Goal: Information Seeking & Learning: Check status

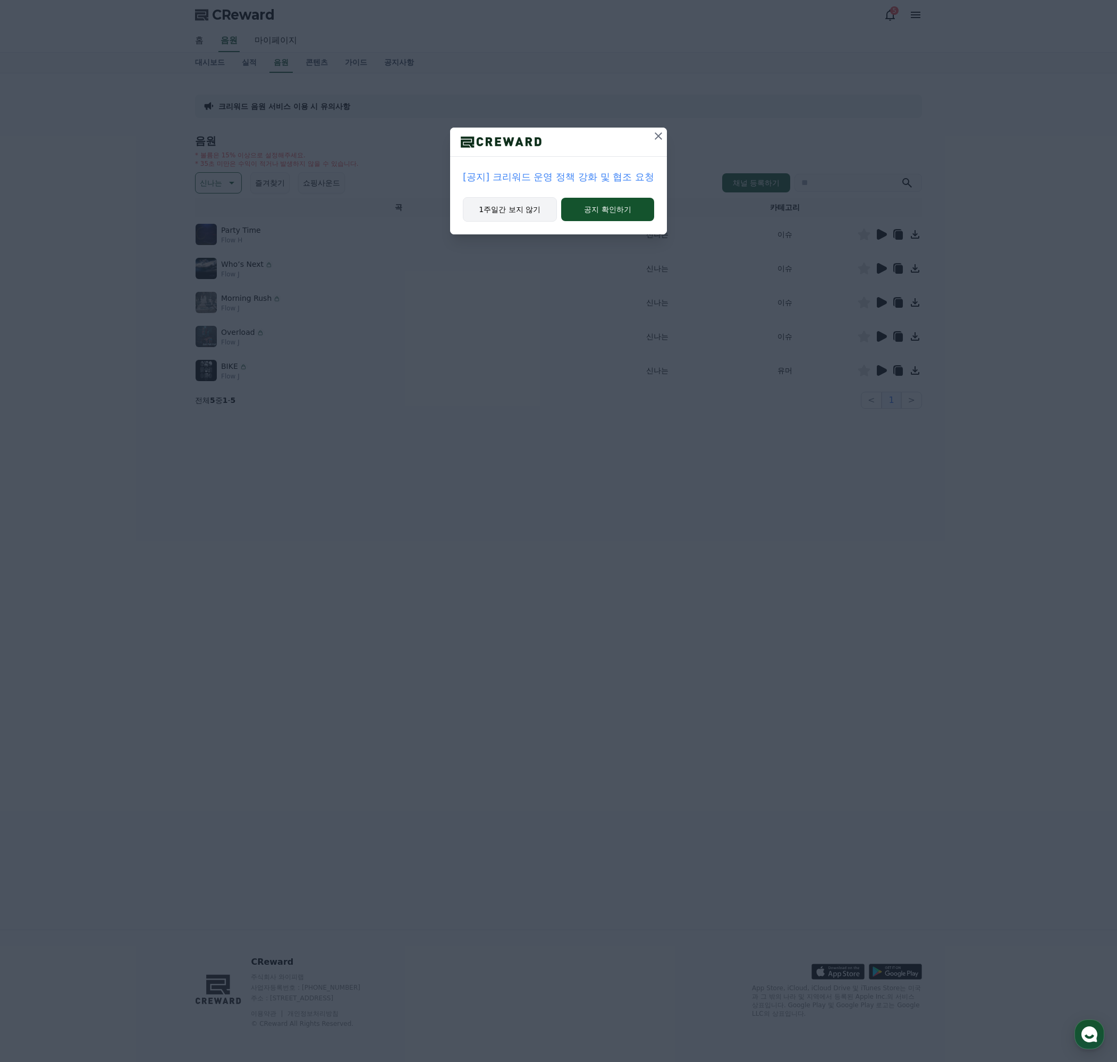
click at [512, 216] on button "1주일간 보지 않기" at bounding box center [510, 209] width 94 height 24
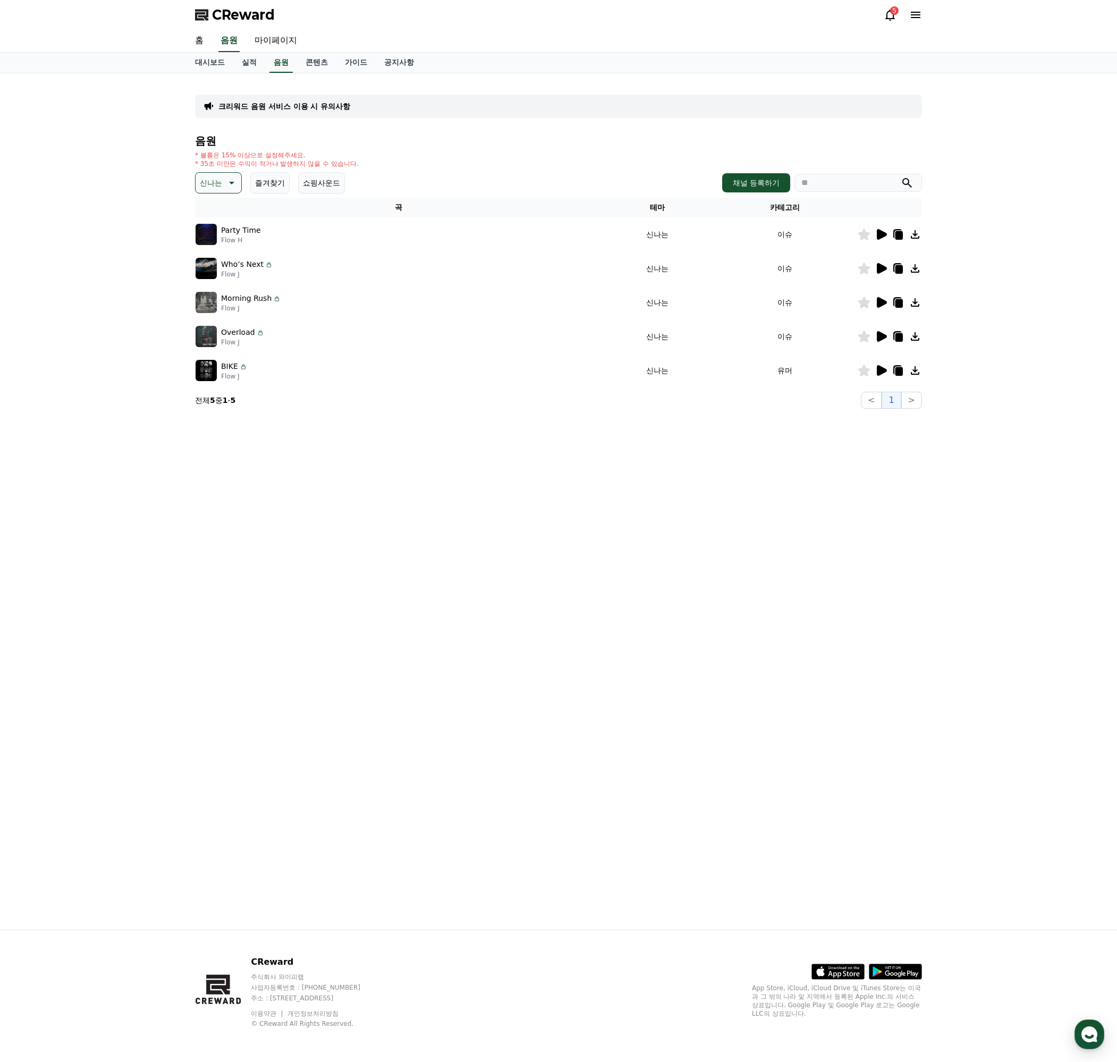
click at [878, 339] on icon at bounding box center [882, 336] width 10 height 11
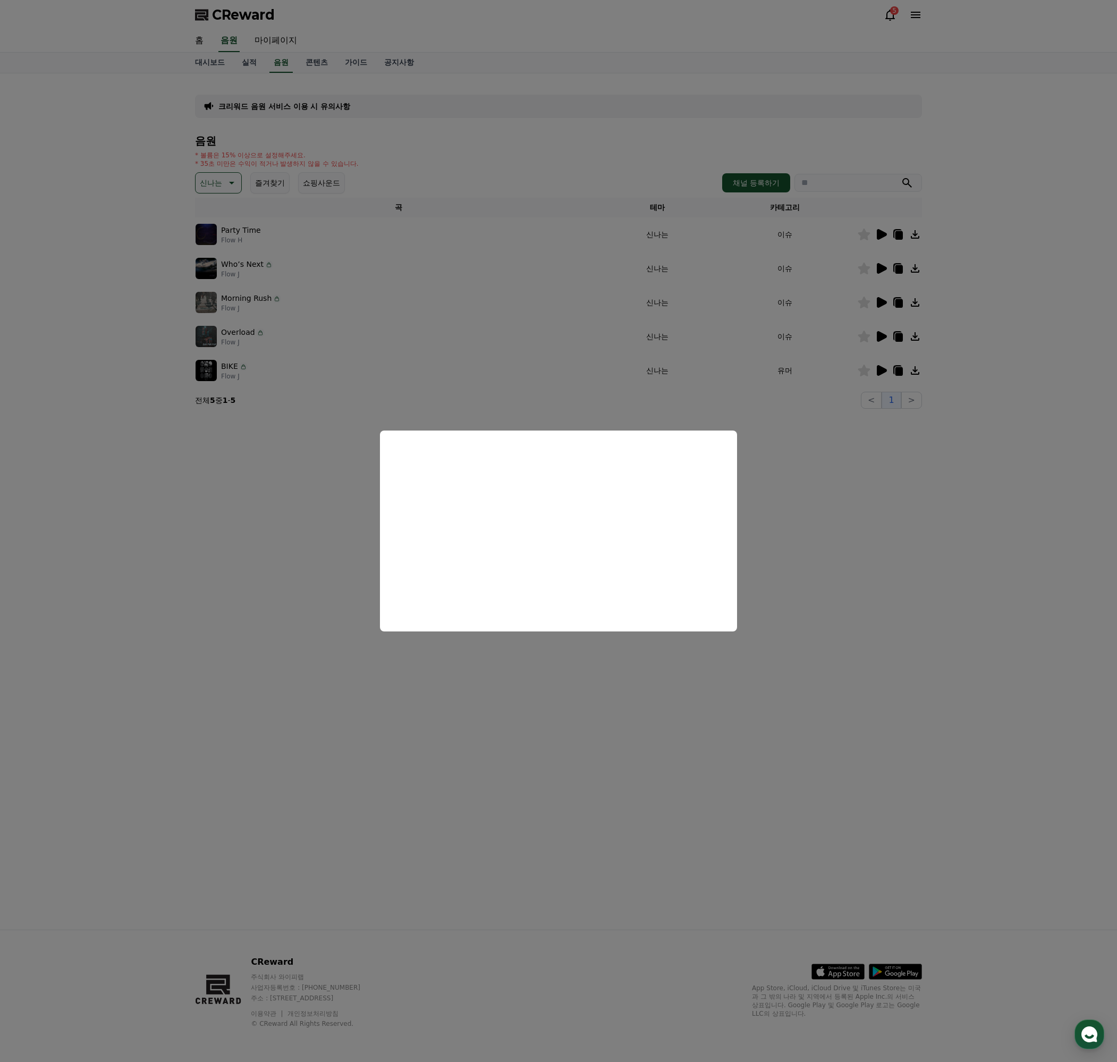
click at [851, 545] on button "close modal" at bounding box center [558, 531] width 1117 height 1062
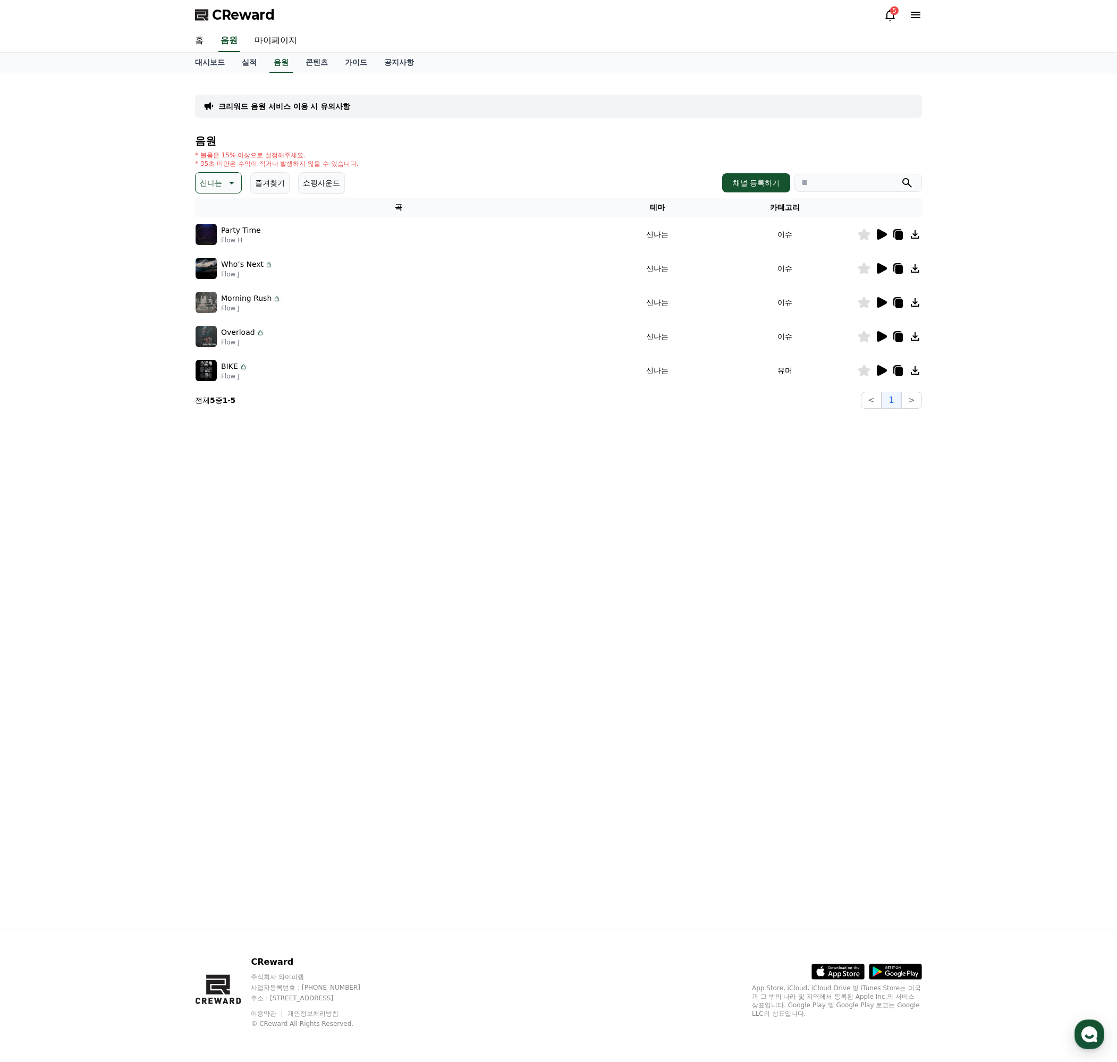
click at [895, 337] on icon at bounding box center [898, 336] width 13 height 13
click at [246, 60] on link "실적" at bounding box center [249, 63] width 32 height 20
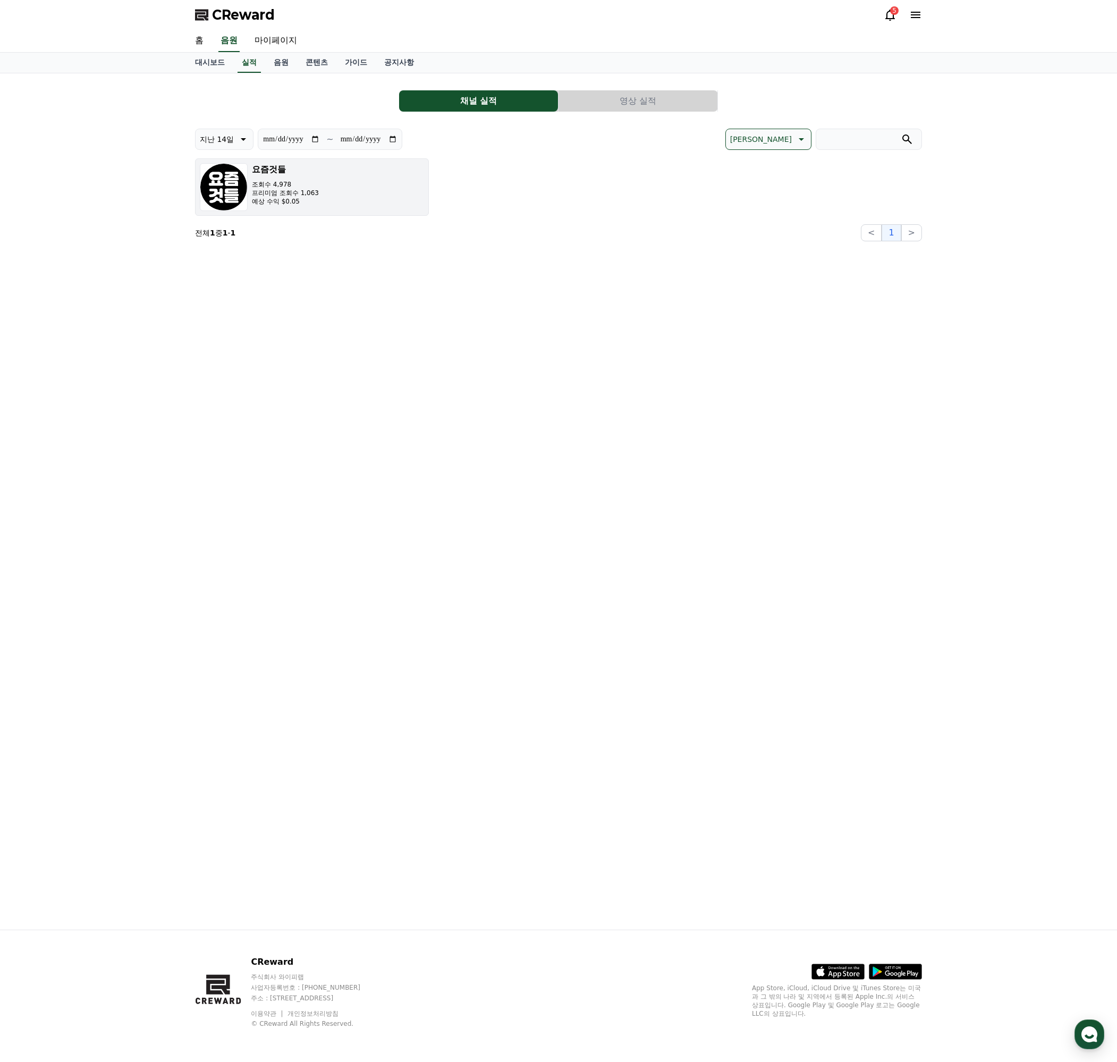
click at [368, 194] on button "요즘것들 조회수 4,978 프리미엄 조회수 1,063 예상 수익 $0.05" at bounding box center [312, 186] width 234 height 57
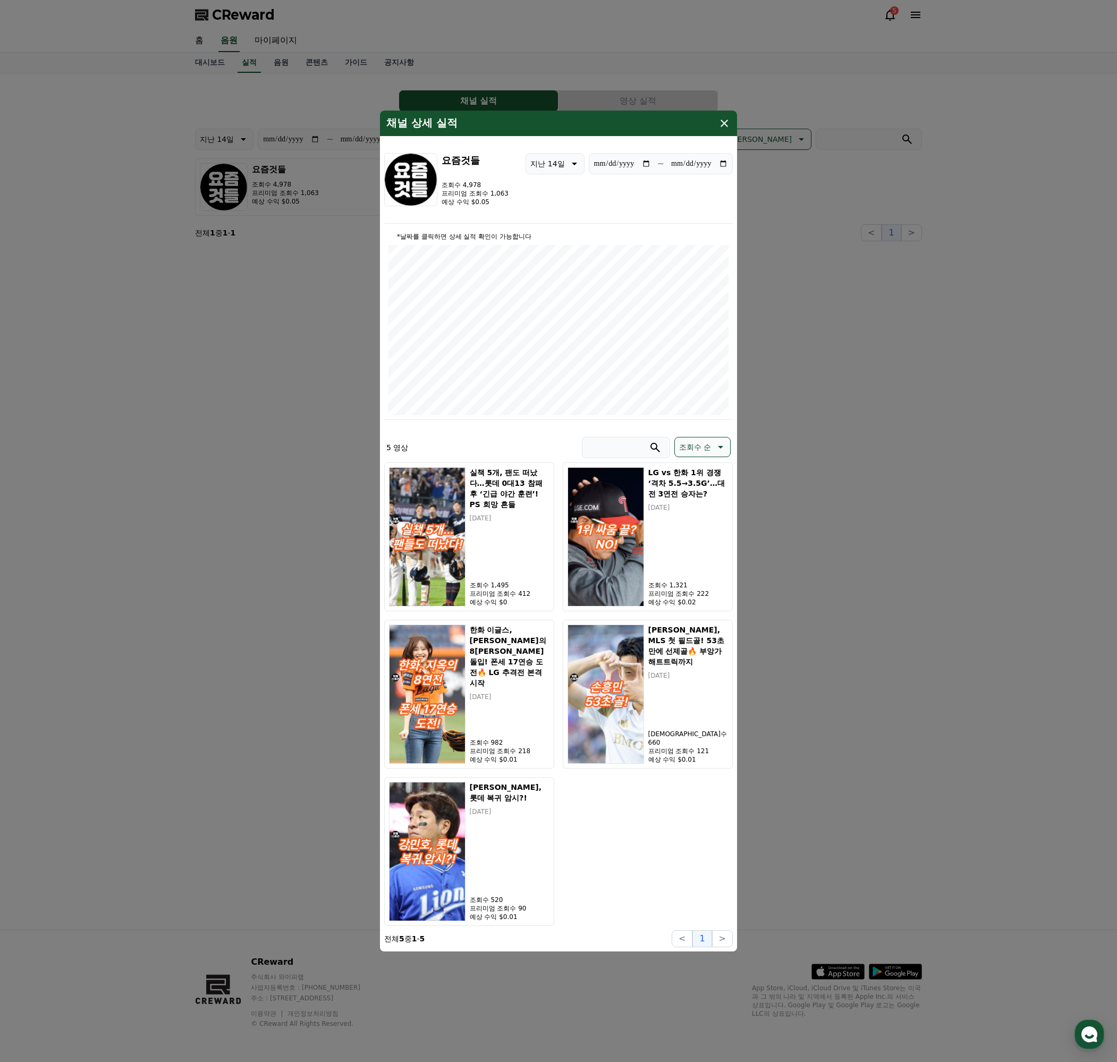
click at [724, 122] on icon "modal" at bounding box center [723, 123] width 7 height 7
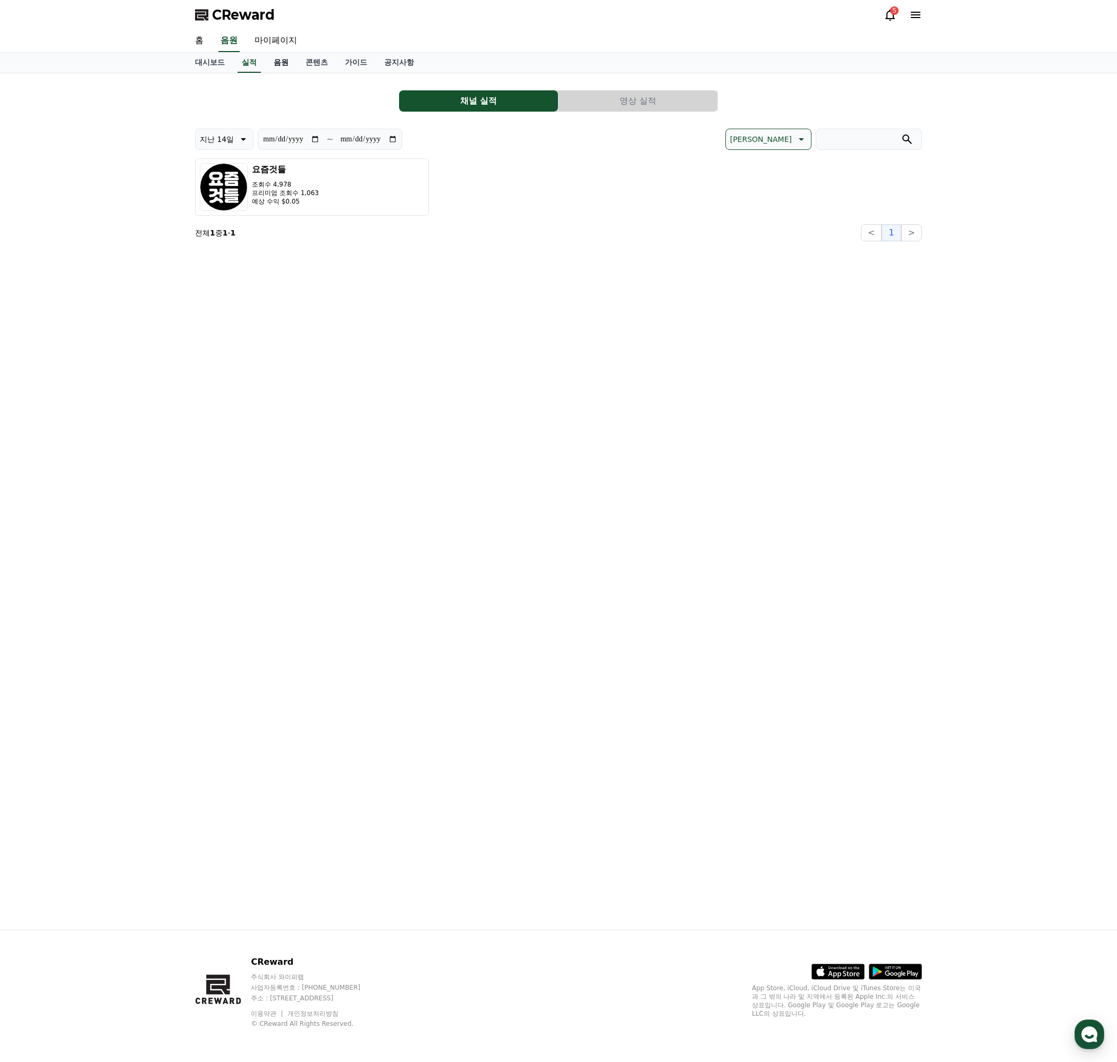
click at [281, 67] on link "음원" at bounding box center [281, 63] width 32 height 20
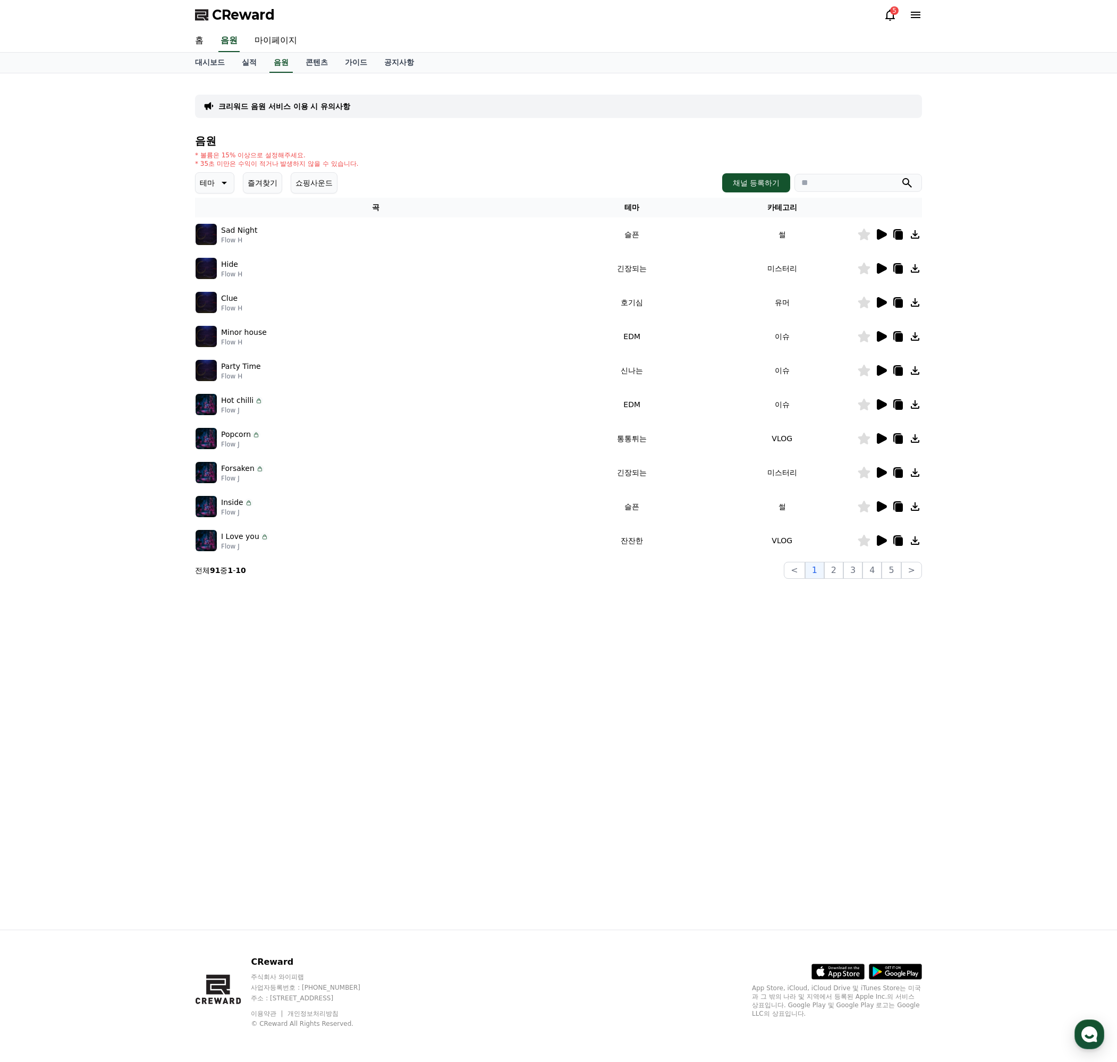
click at [217, 190] on button "테마" at bounding box center [214, 182] width 39 height 21
click at [219, 288] on button "드라마틱" at bounding box center [216, 287] width 38 height 23
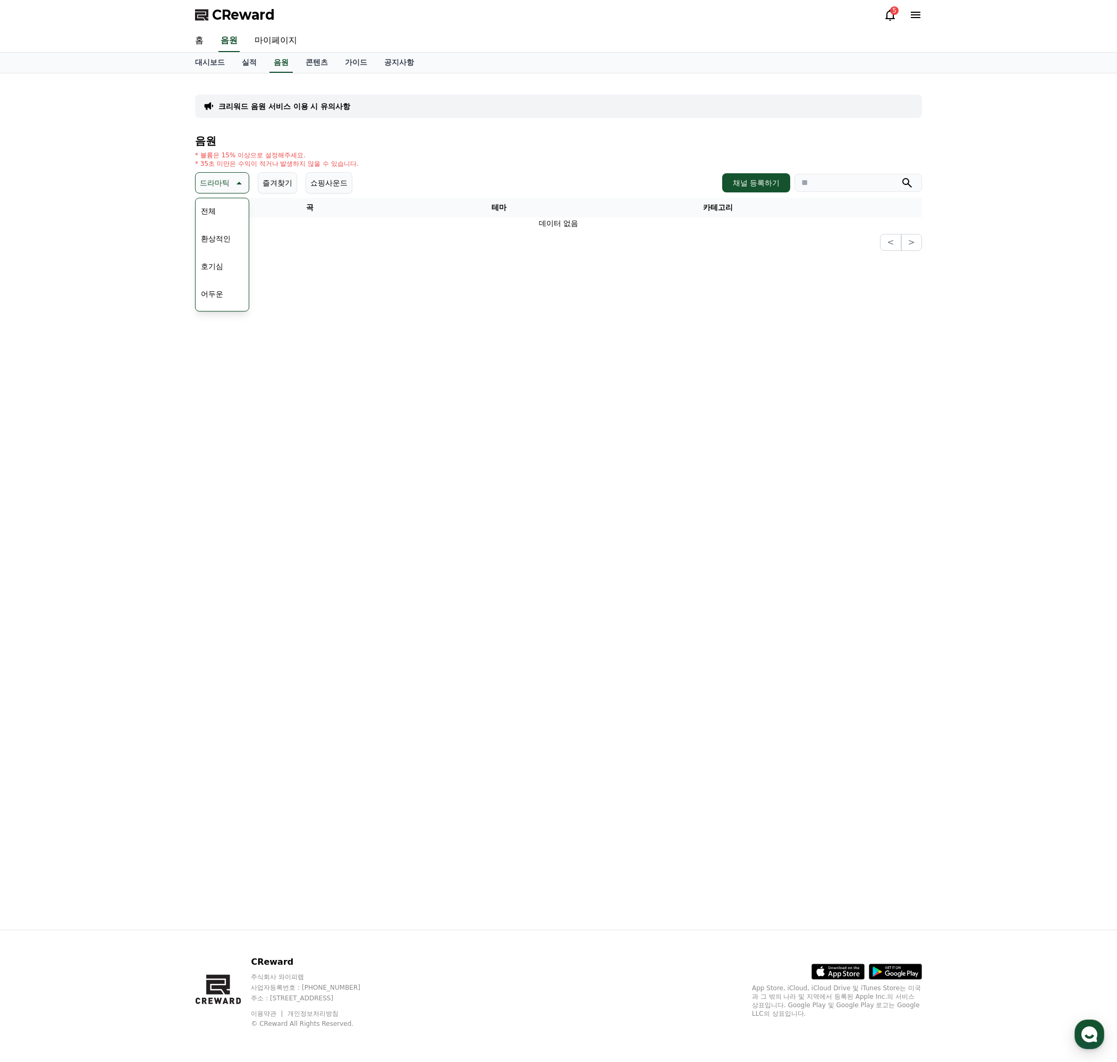
click at [219, 235] on button "환상적인" at bounding box center [216, 238] width 38 height 23
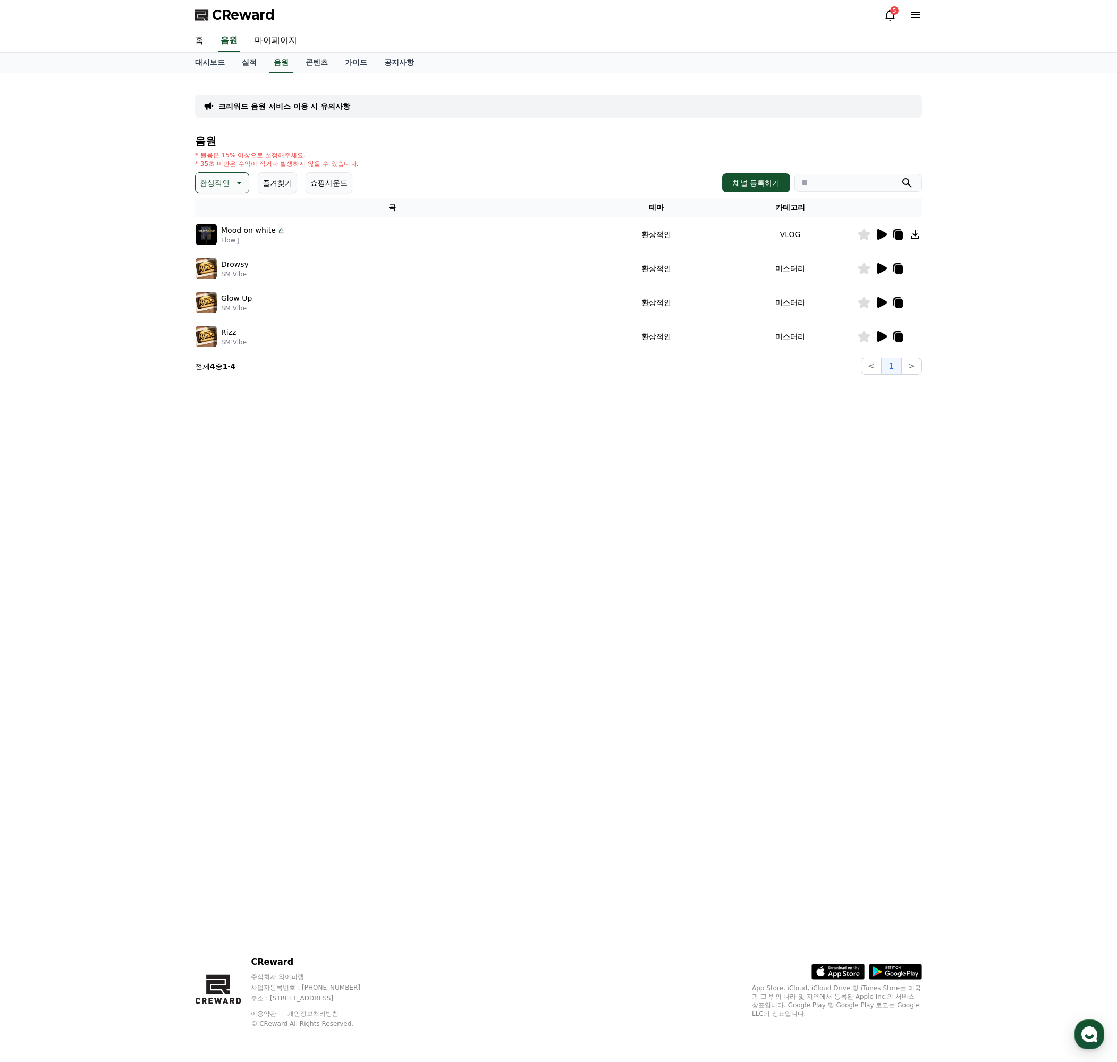
click at [217, 183] on p "환상적인" at bounding box center [215, 182] width 30 height 15
click at [214, 268] on button "밝은" at bounding box center [208, 268] width 23 height 23
click at [226, 176] on icon at bounding box center [223, 182] width 13 height 13
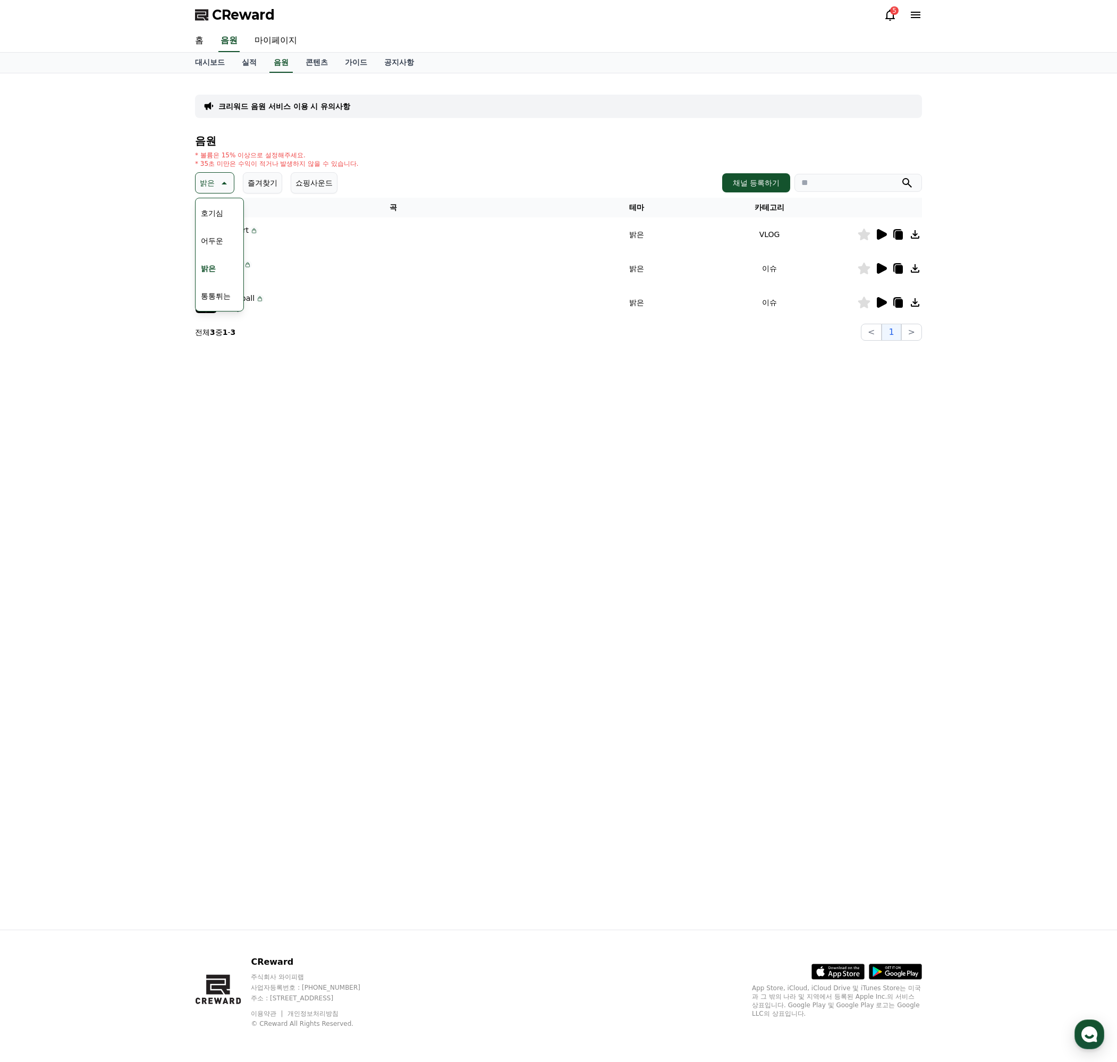
scroll to position [106, 0]
drag, startPoint x: 893, startPoint y: 444, endPoint x: 886, endPoint y: 440, distance: 7.4
click at [892, 444] on div "크리워드 음원 서비스 이용 시 유의사항 음원 * 볼륨은 15% 이상으로 설정해주세요. * 35초 미만은 수익이 적거나 발생하지 않을 수 있습니…" at bounding box center [558, 501] width 744 height 856
click at [879, 266] on icon at bounding box center [882, 268] width 10 height 11
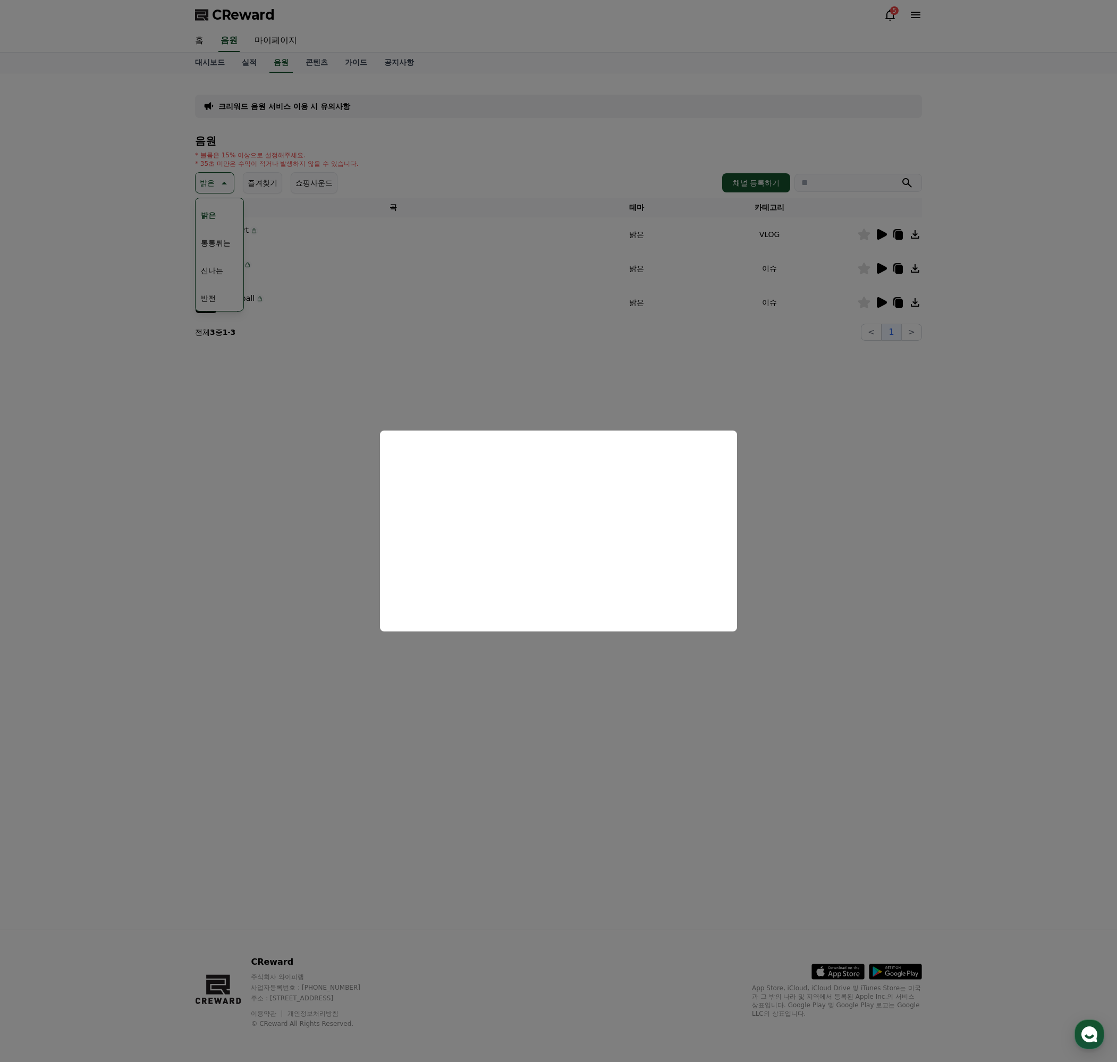
click at [868, 415] on button "close modal" at bounding box center [558, 531] width 1117 height 1062
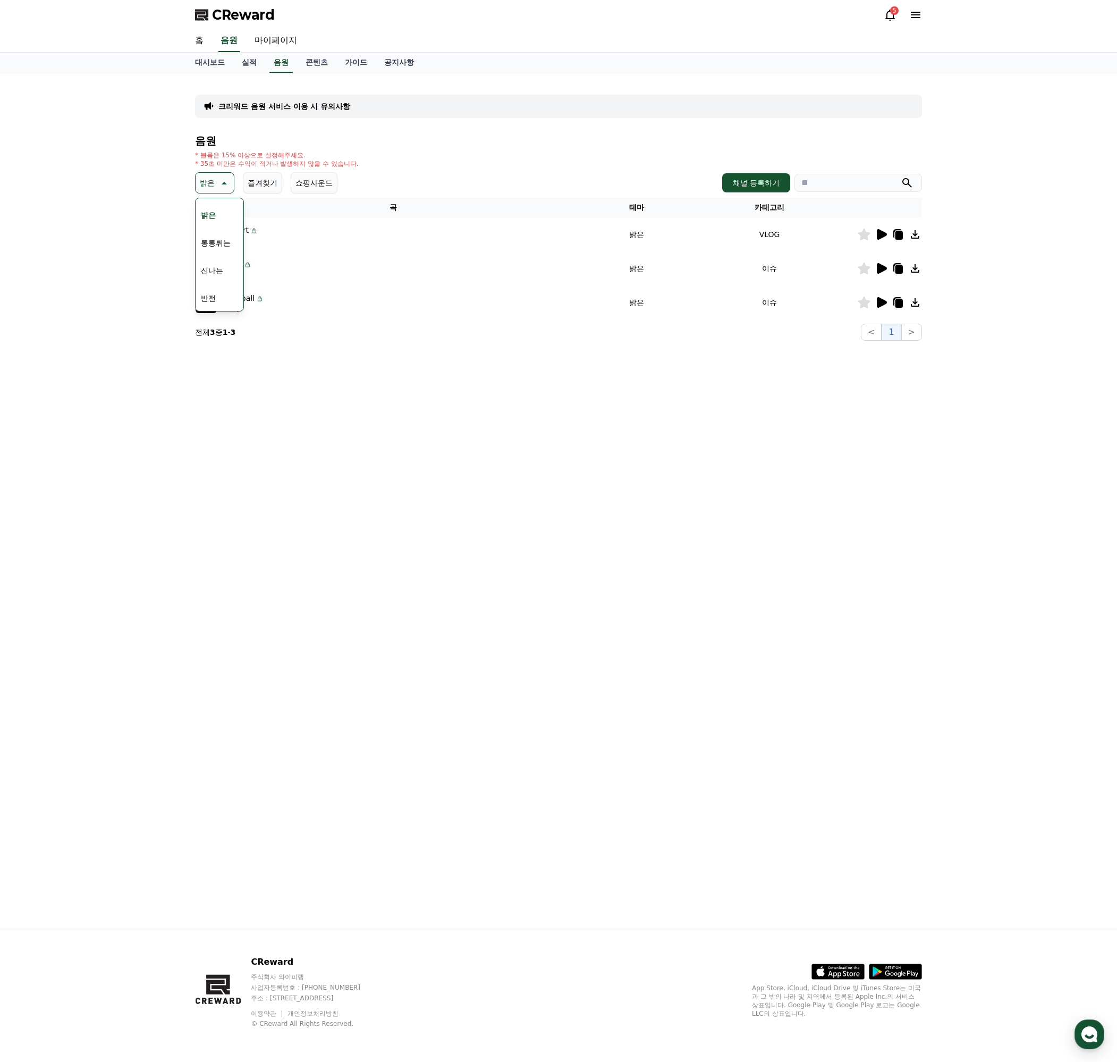
click at [885, 295] on td at bounding box center [889, 302] width 65 height 34
click at [876, 305] on icon at bounding box center [881, 302] width 13 height 13
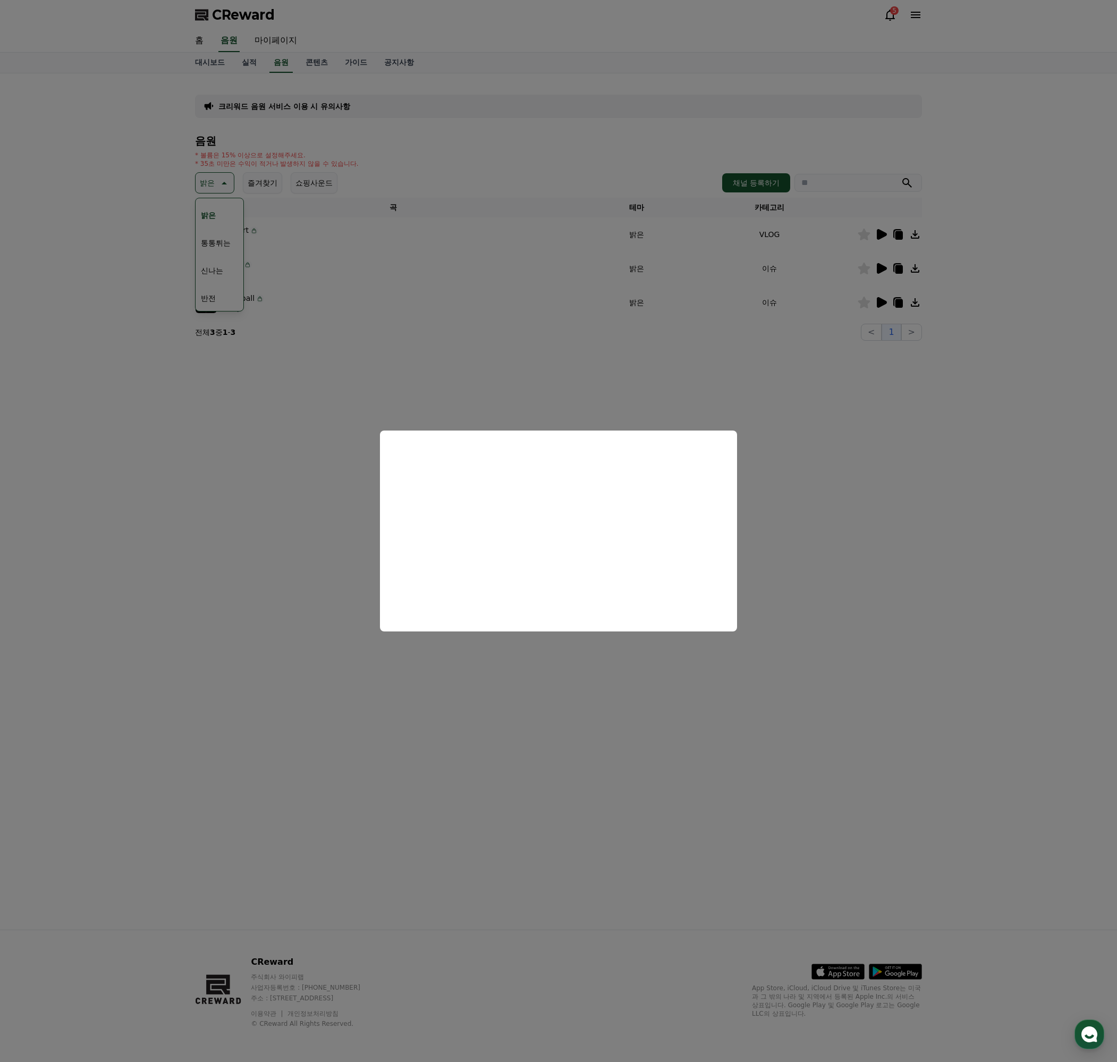
click at [273, 398] on button "close modal" at bounding box center [558, 531] width 1117 height 1062
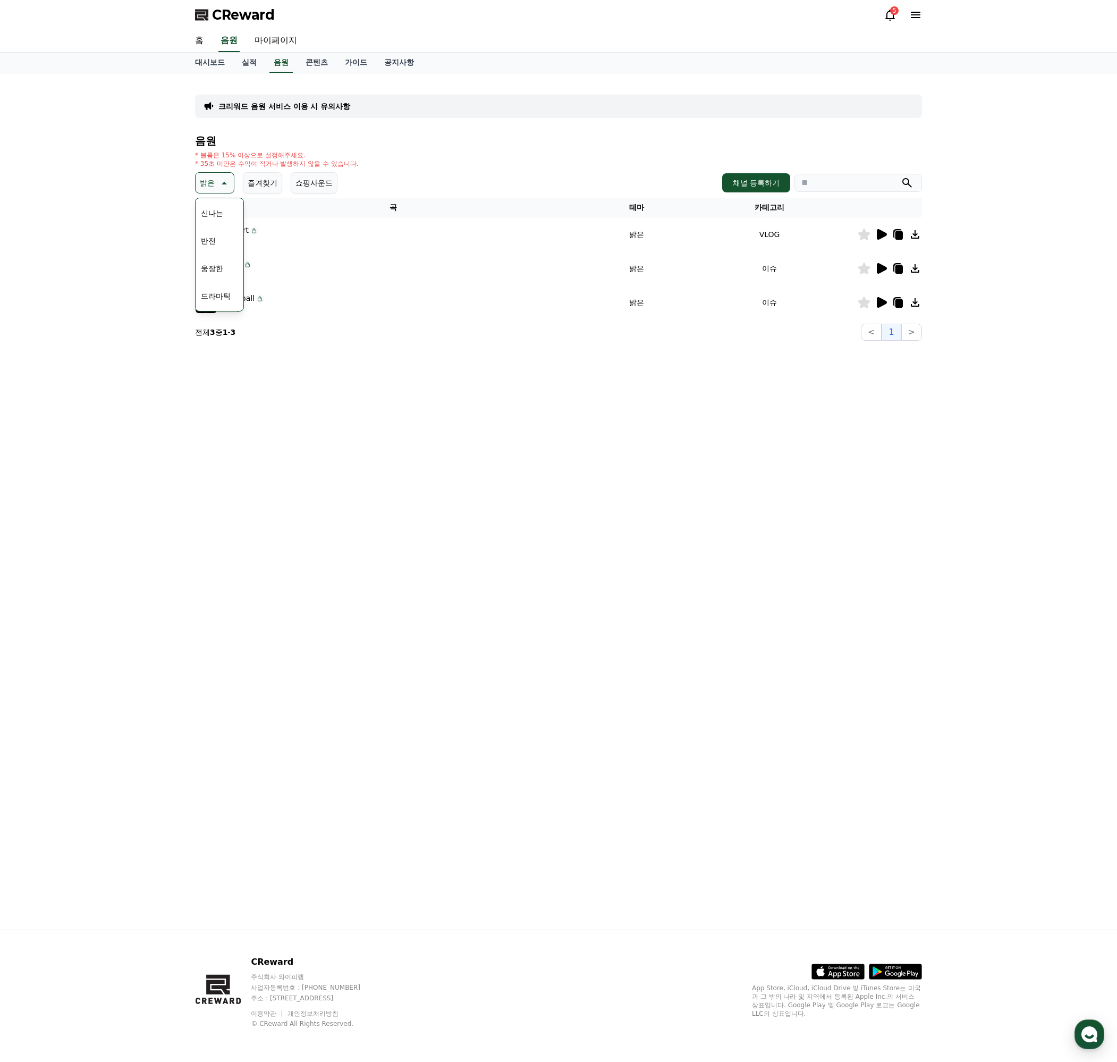
scroll to position [266, 0]
click at [210, 222] on button "즐거움" at bounding box center [212, 221] width 31 height 23
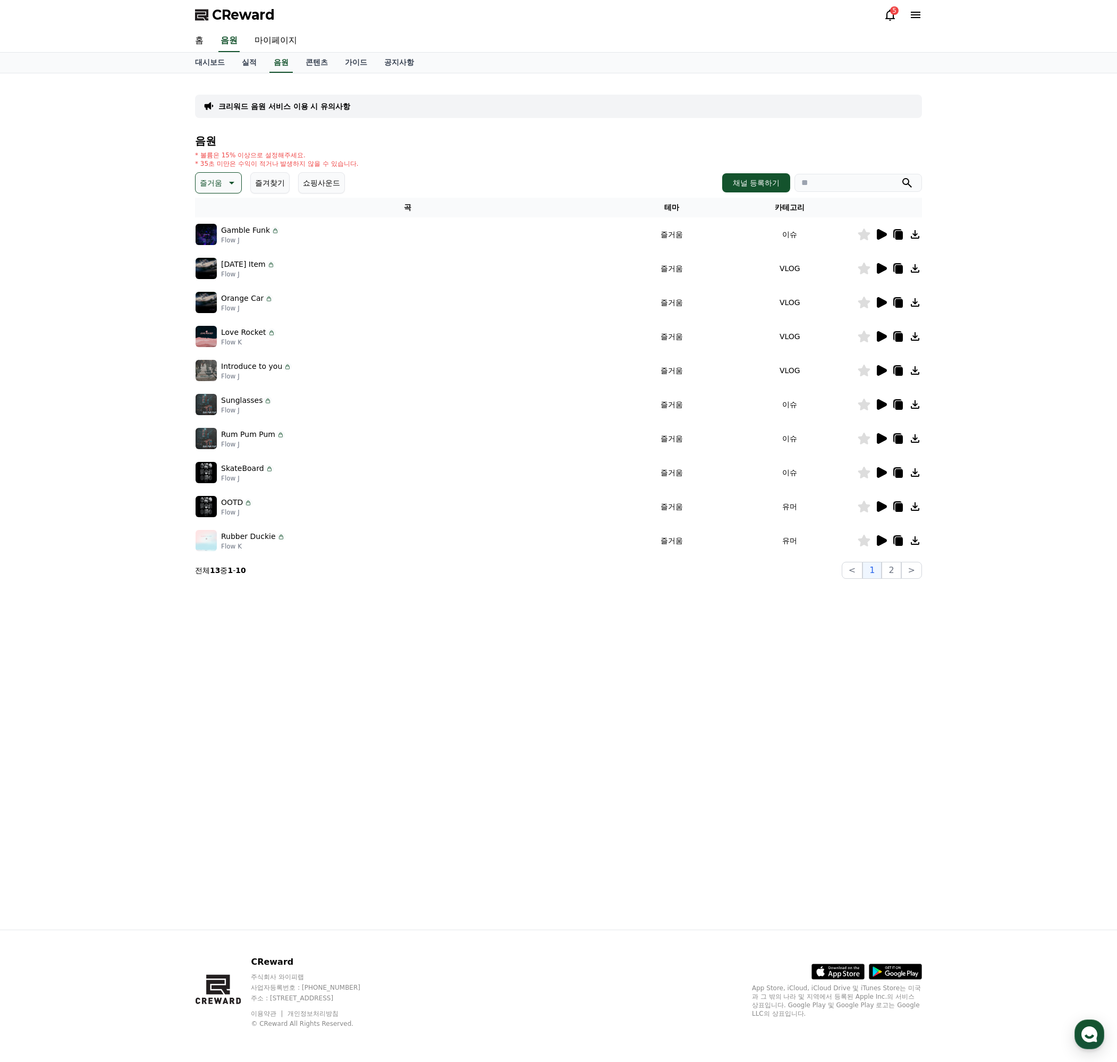
click at [881, 434] on icon at bounding box center [881, 438] width 13 height 13
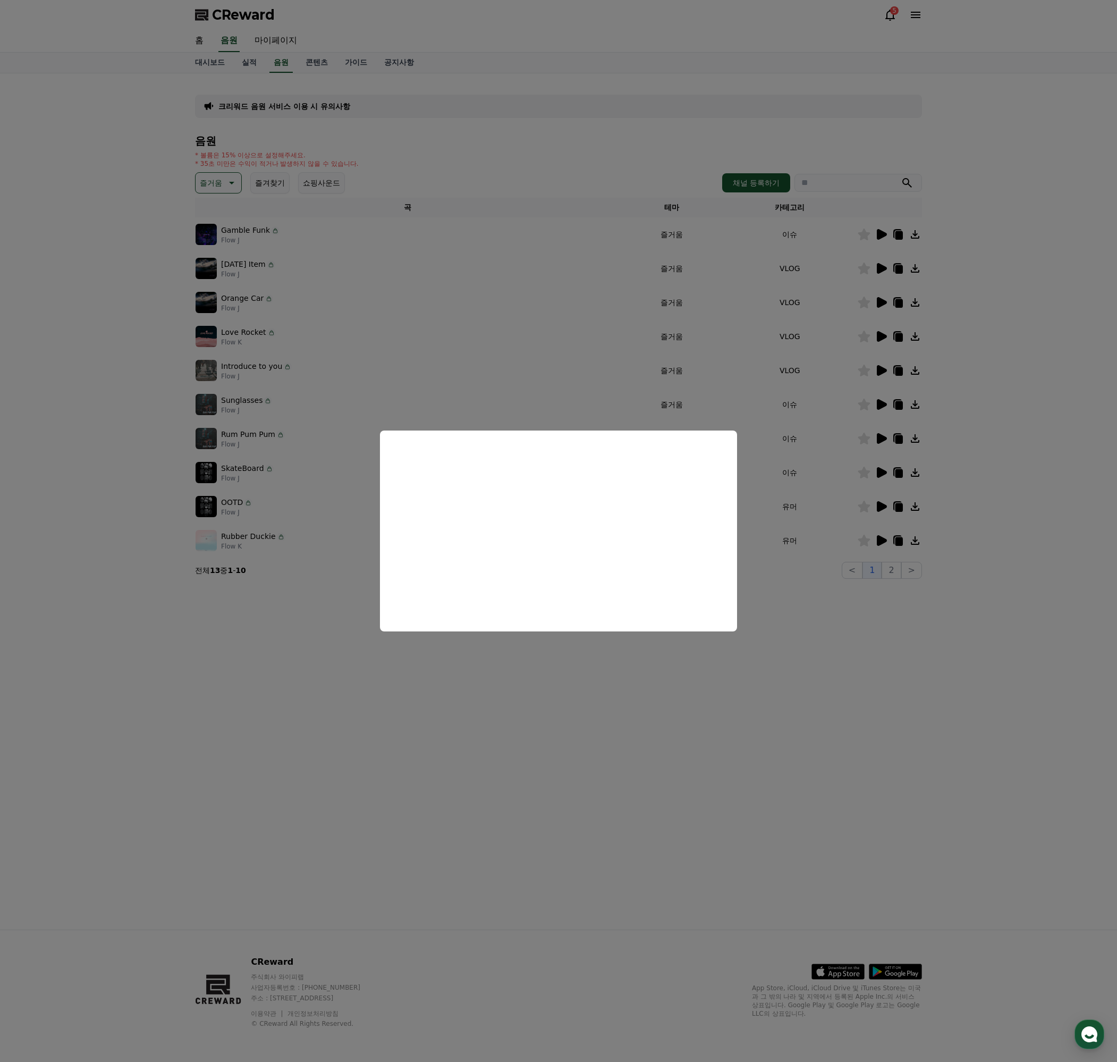
click at [789, 773] on button "close modal" at bounding box center [558, 531] width 1117 height 1062
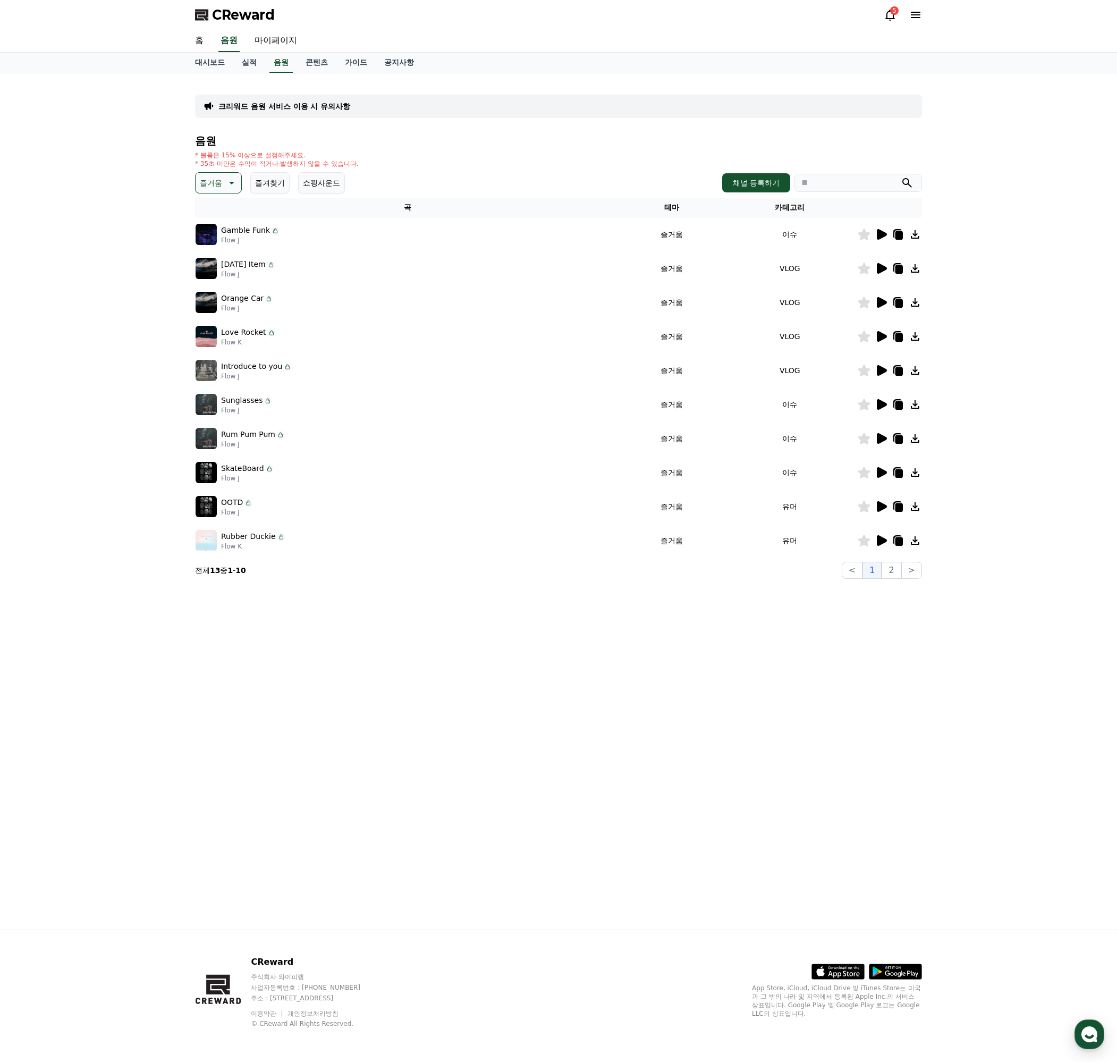
click at [896, 441] on icon at bounding box center [898, 439] width 7 height 9
click at [257, 64] on link "실적" at bounding box center [249, 63] width 32 height 20
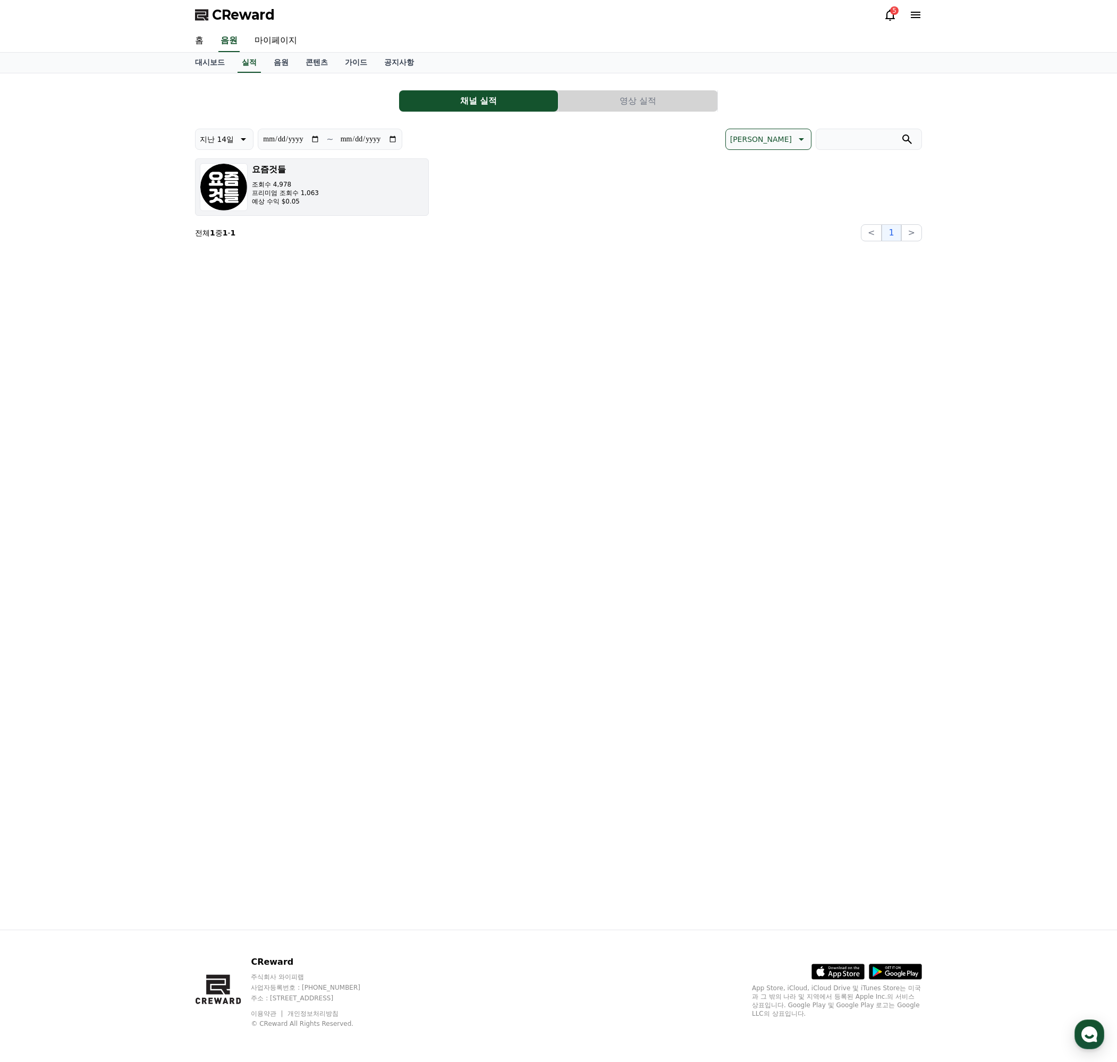
click at [363, 180] on button "요즘것들 조회수 4,978 프리미엄 조회수 1,063 예상 수익 $0.05" at bounding box center [312, 186] width 234 height 57
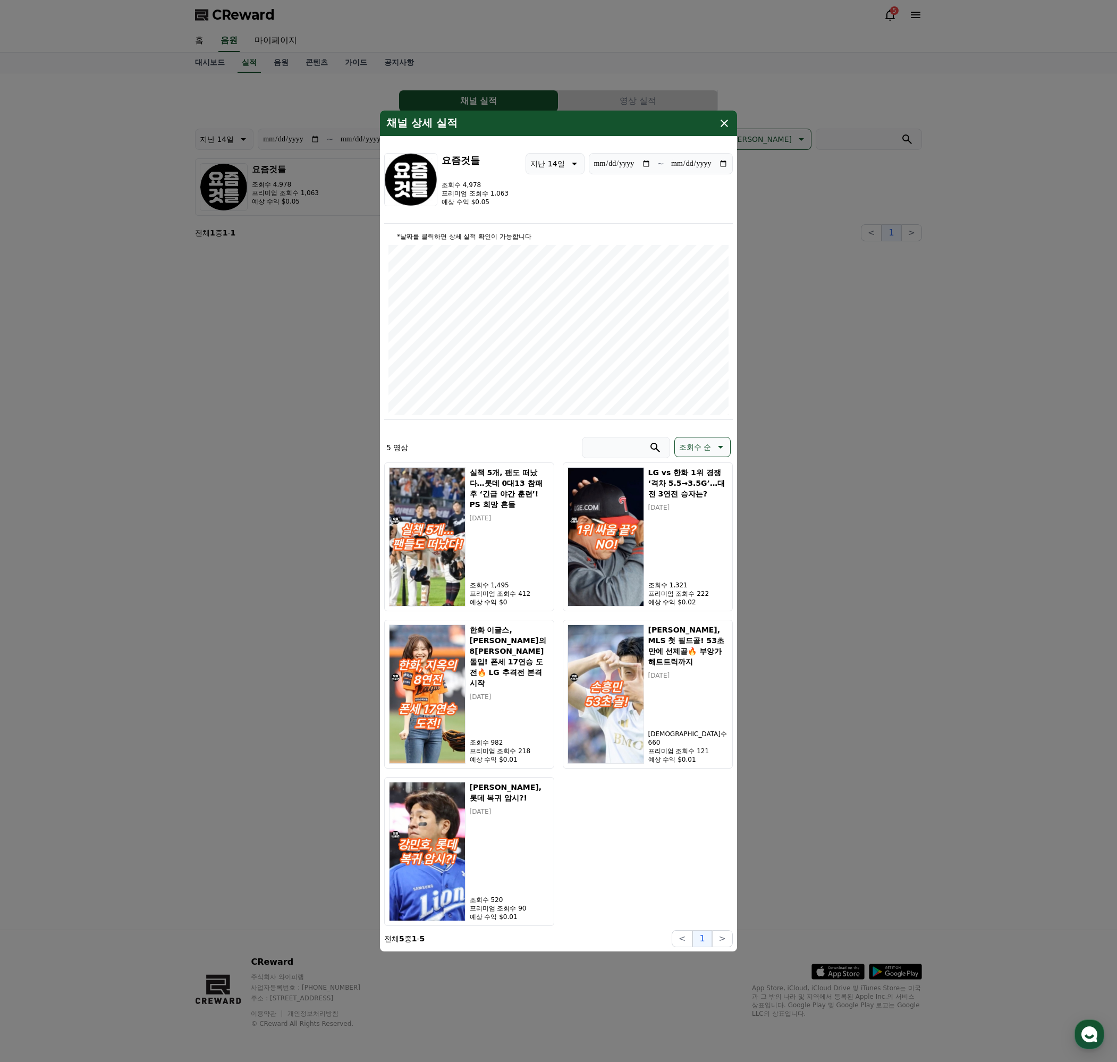
click at [965, 526] on button "close modal" at bounding box center [558, 531] width 1117 height 1062
